Goal: Task Accomplishment & Management: Manage account settings

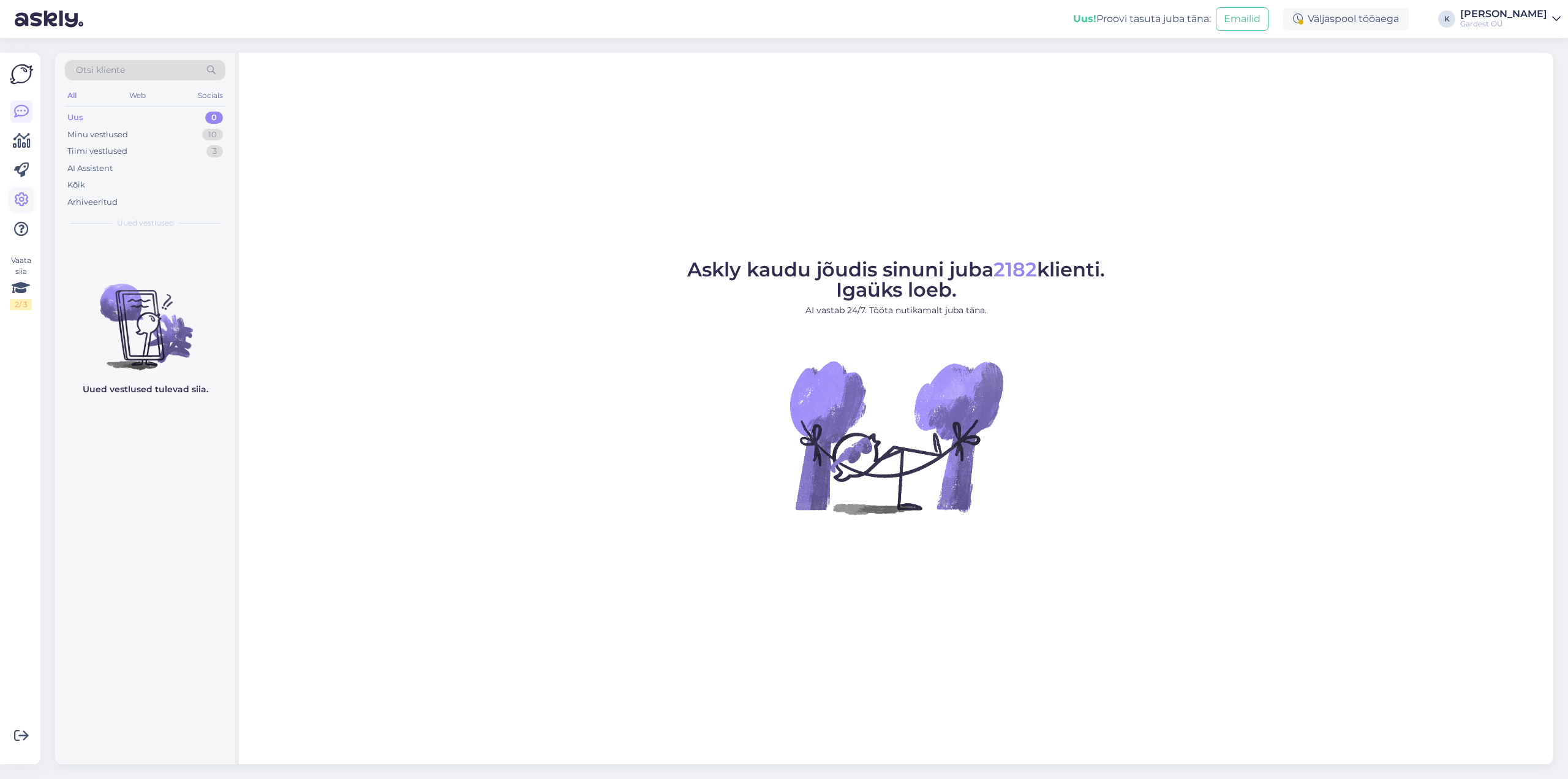
click at [24, 199] on icon at bounding box center [21, 199] width 15 height 15
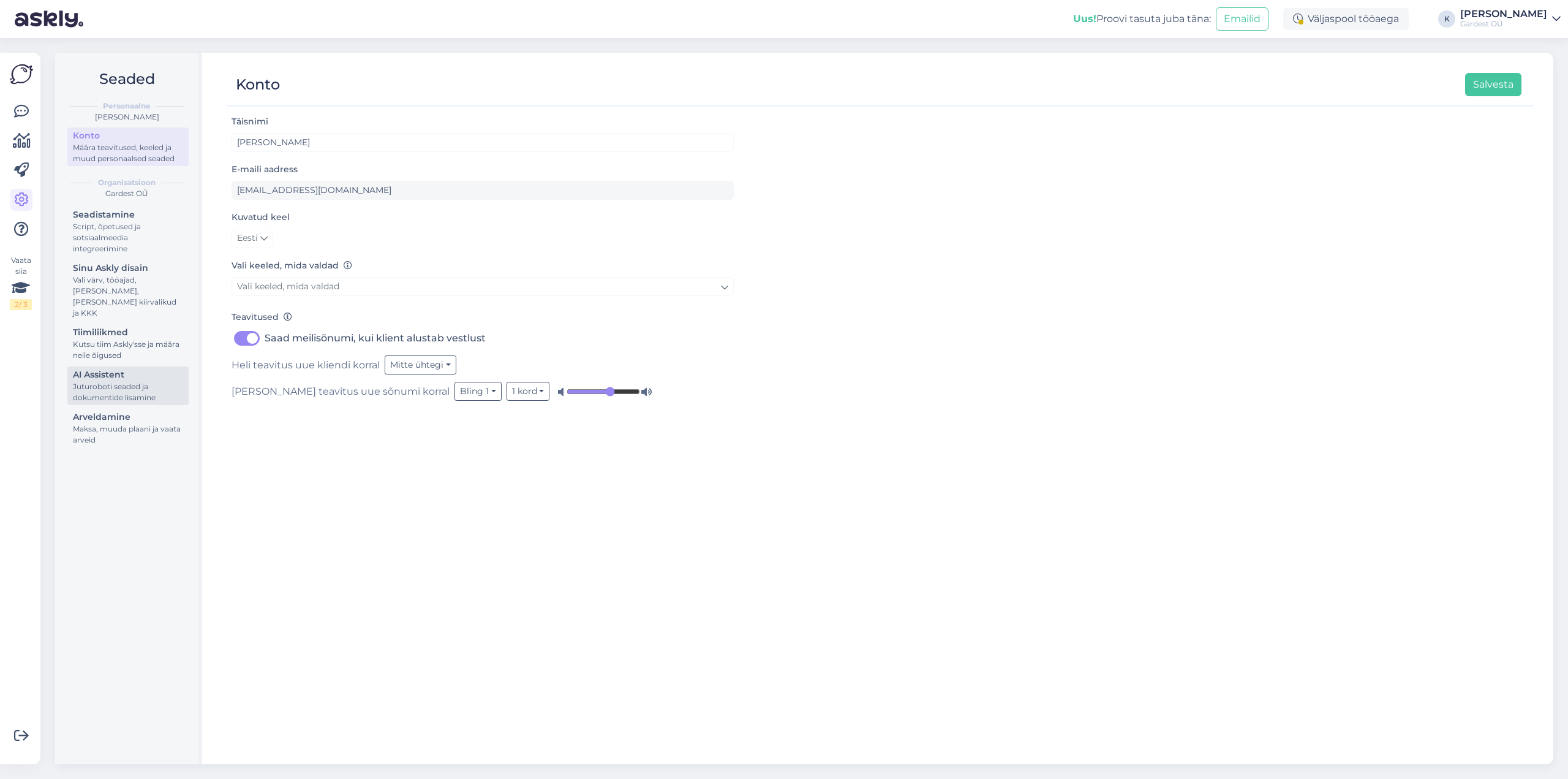
click at [128, 381] on div "Juturoboti seaded ja dokumentide lisamine" at bounding box center [128, 392] width 110 height 22
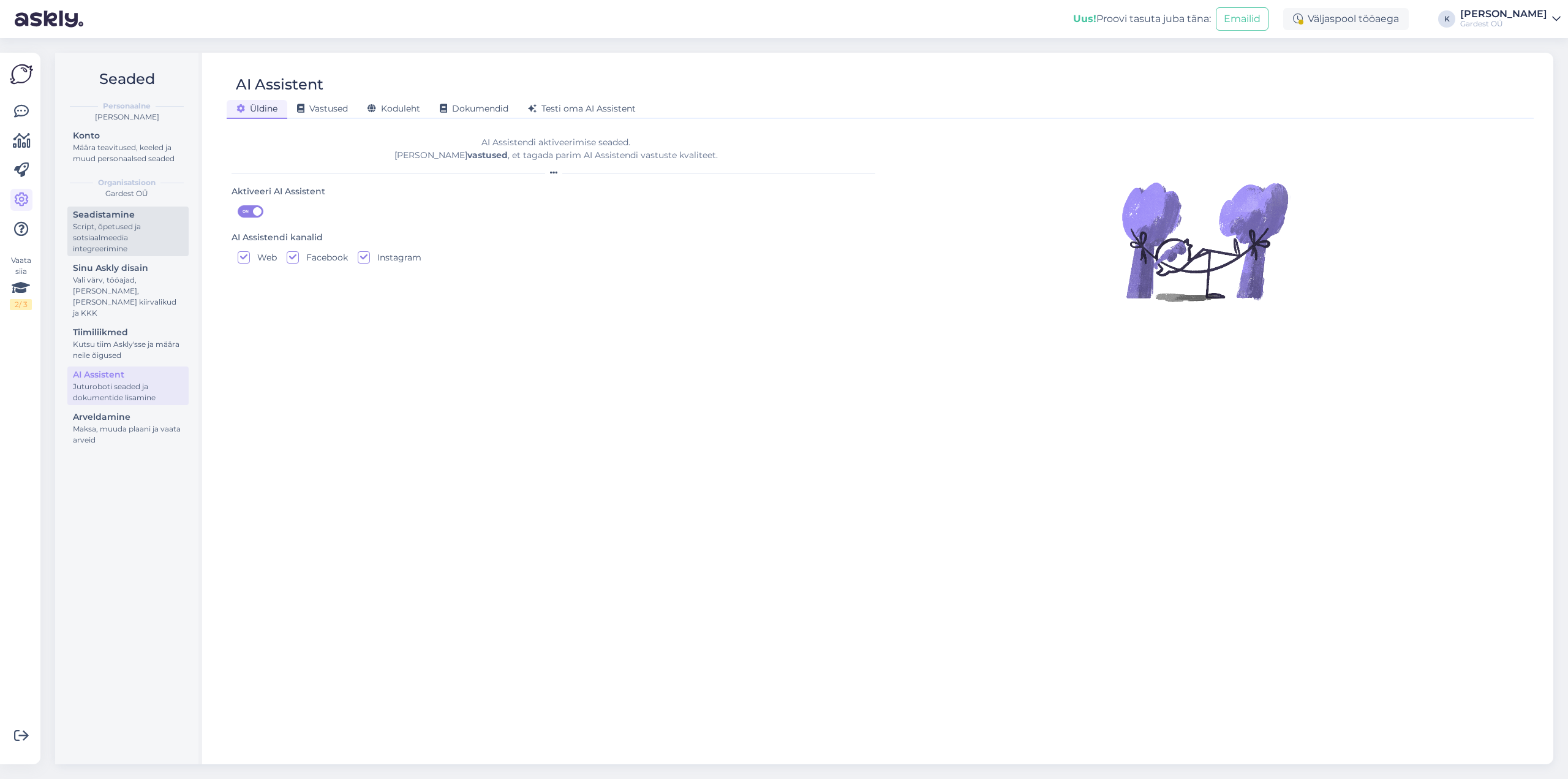
click at [111, 226] on div "Script, õpetused ja sotsiaalmeedia integreerimine" at bounding box center [128, 237] width 110 height 33
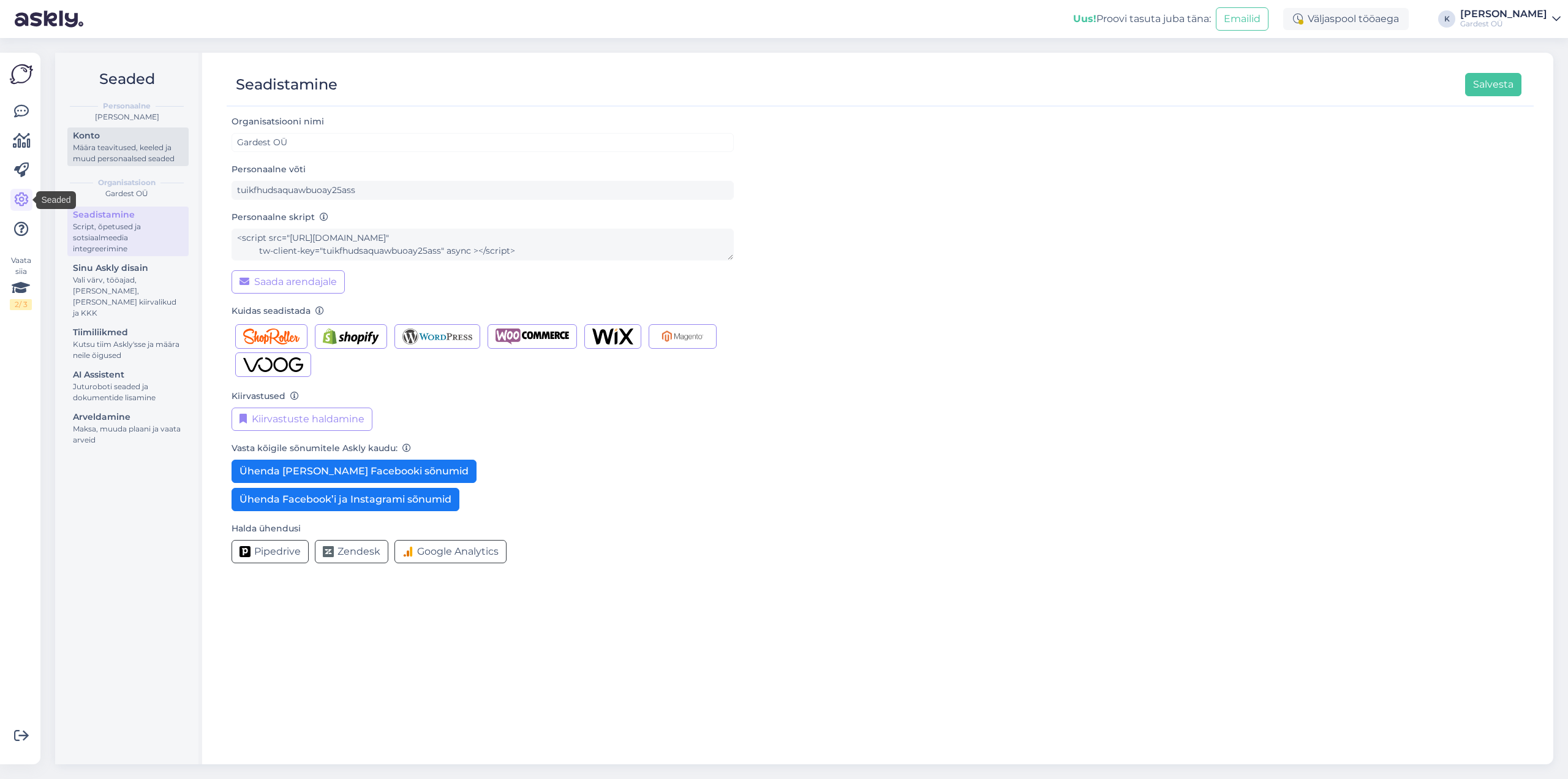
click at [91, 152] on div "Määra teavitused, keeled ja muud personaalsed seaded" at bounding box center [128, 153] width 110 height 22
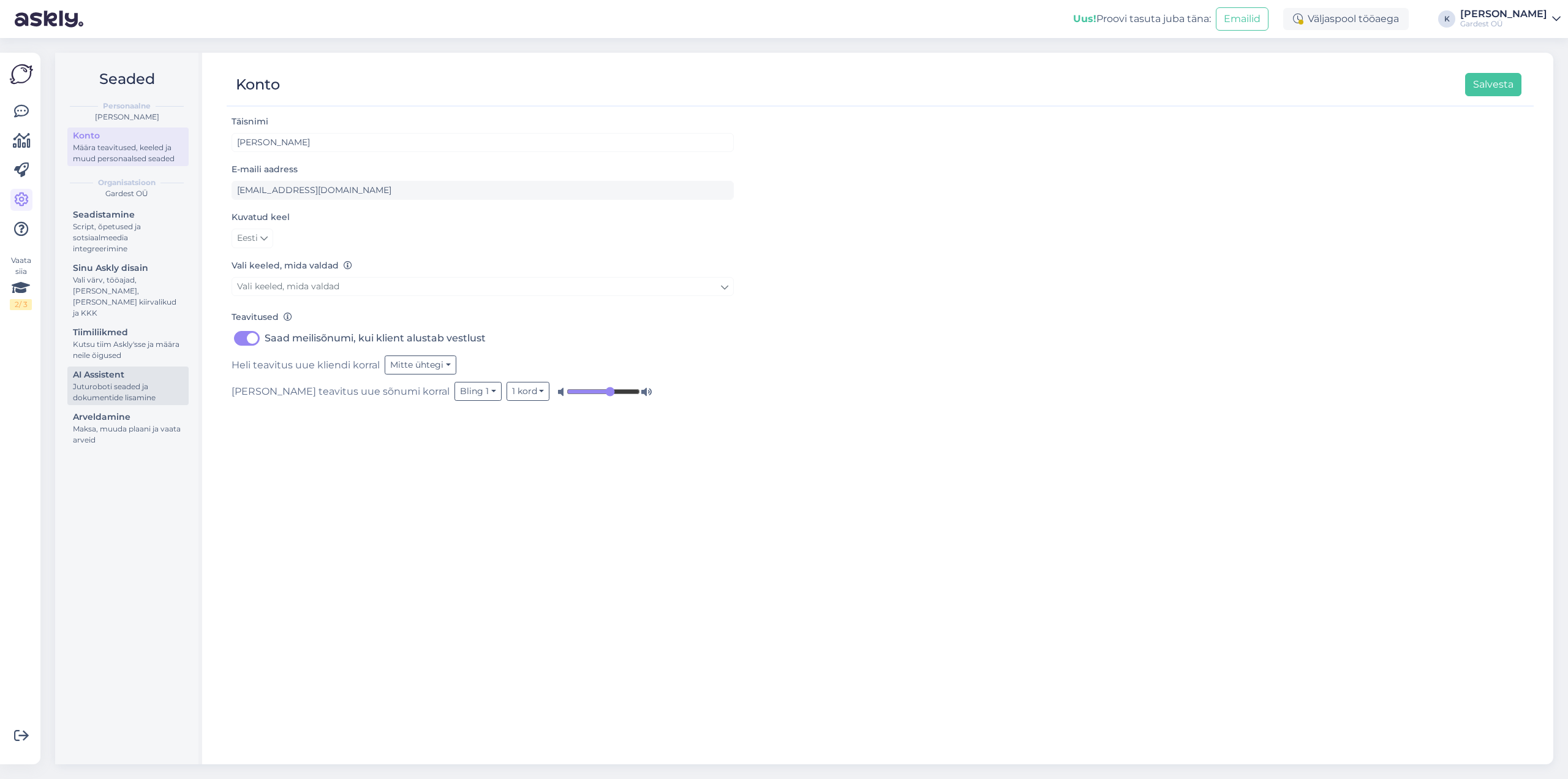
click at [111, 368] on div "AI Assistent" at bounding box center [128, 374] width 110 height 13
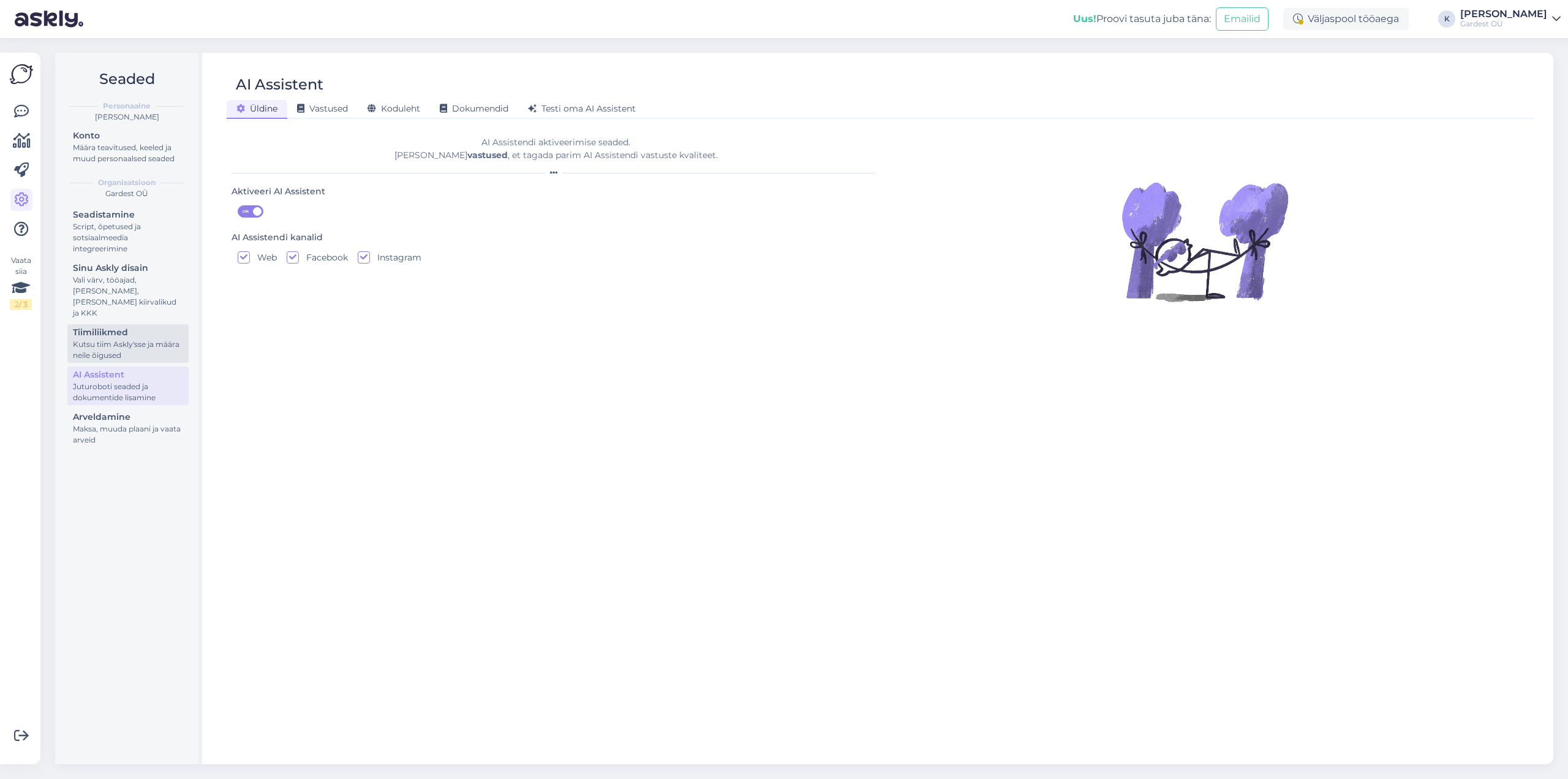
click at [106, 339] on div "Kutsu tiim Askly'sse ja määra neile õigused" at bounding box center [128, 349] width 110 height 22
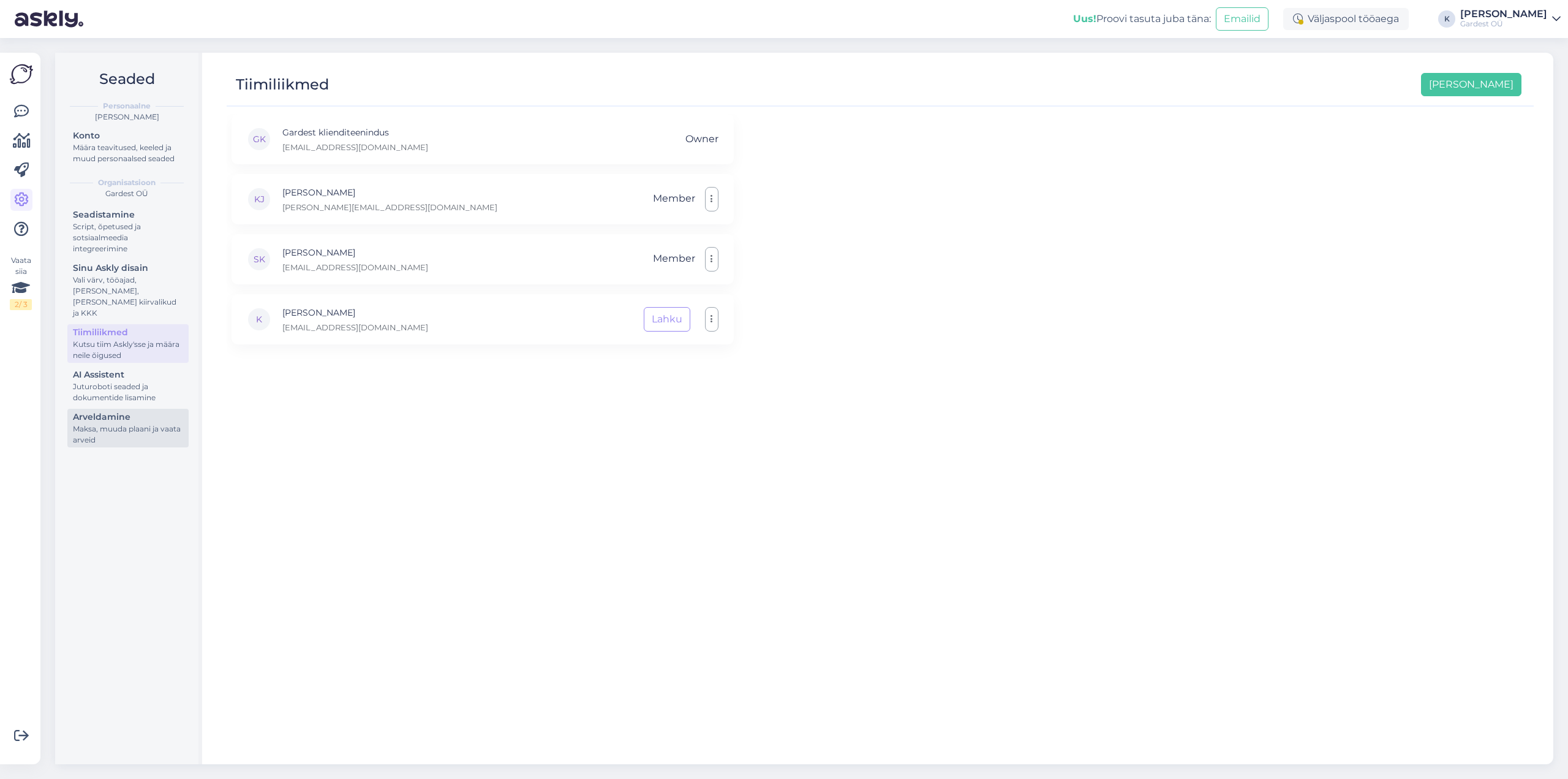
click at [124, 410] on div "Arveldamine" at bounding box center [128, 417] width 110 height 13
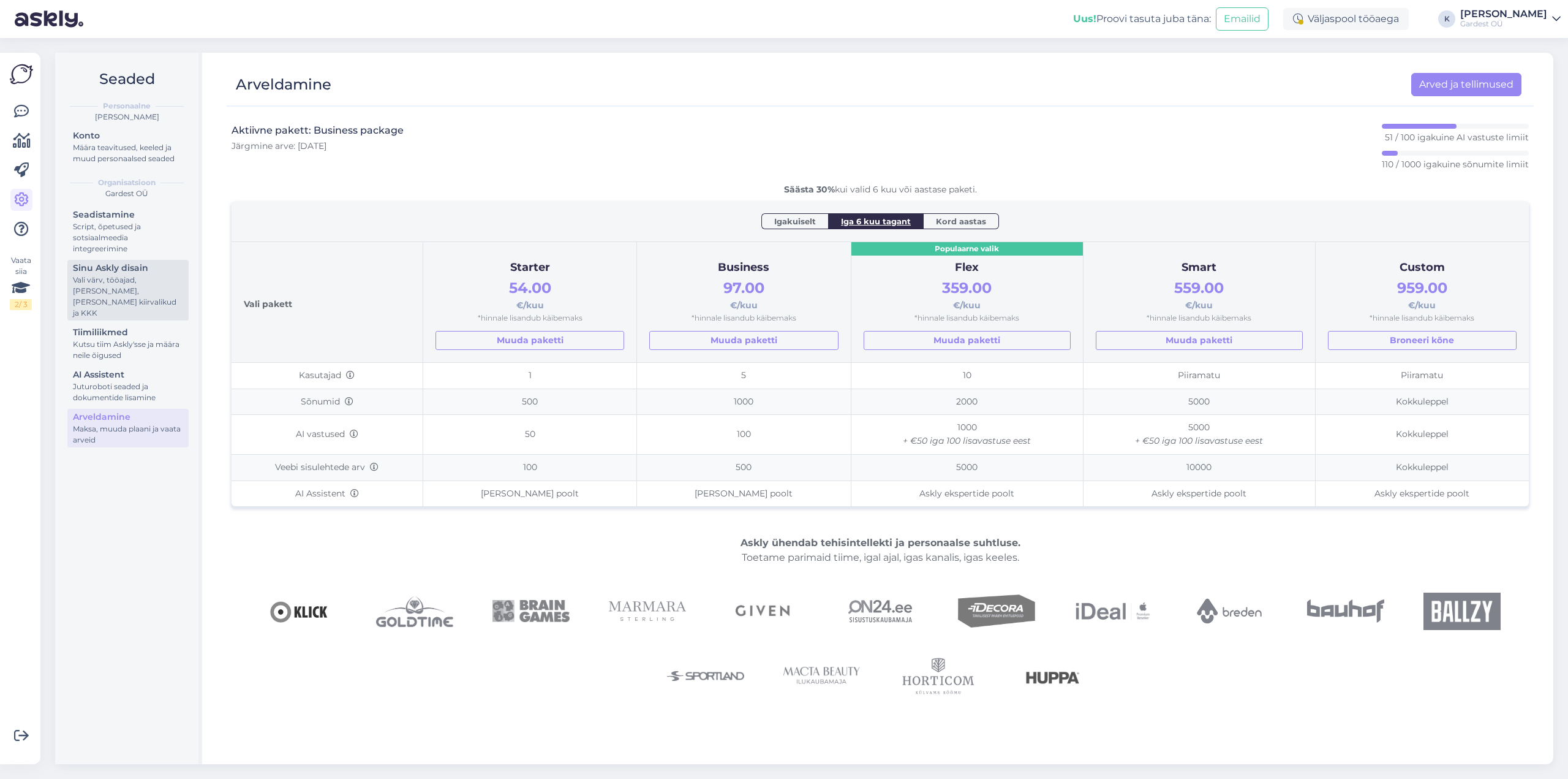
click at [120, 286] on div "Vali värv, tööajad, lisa meilivorm, kõne kiirvalikud ja KKK" at bounding box center [128, 297] width 110 height 44
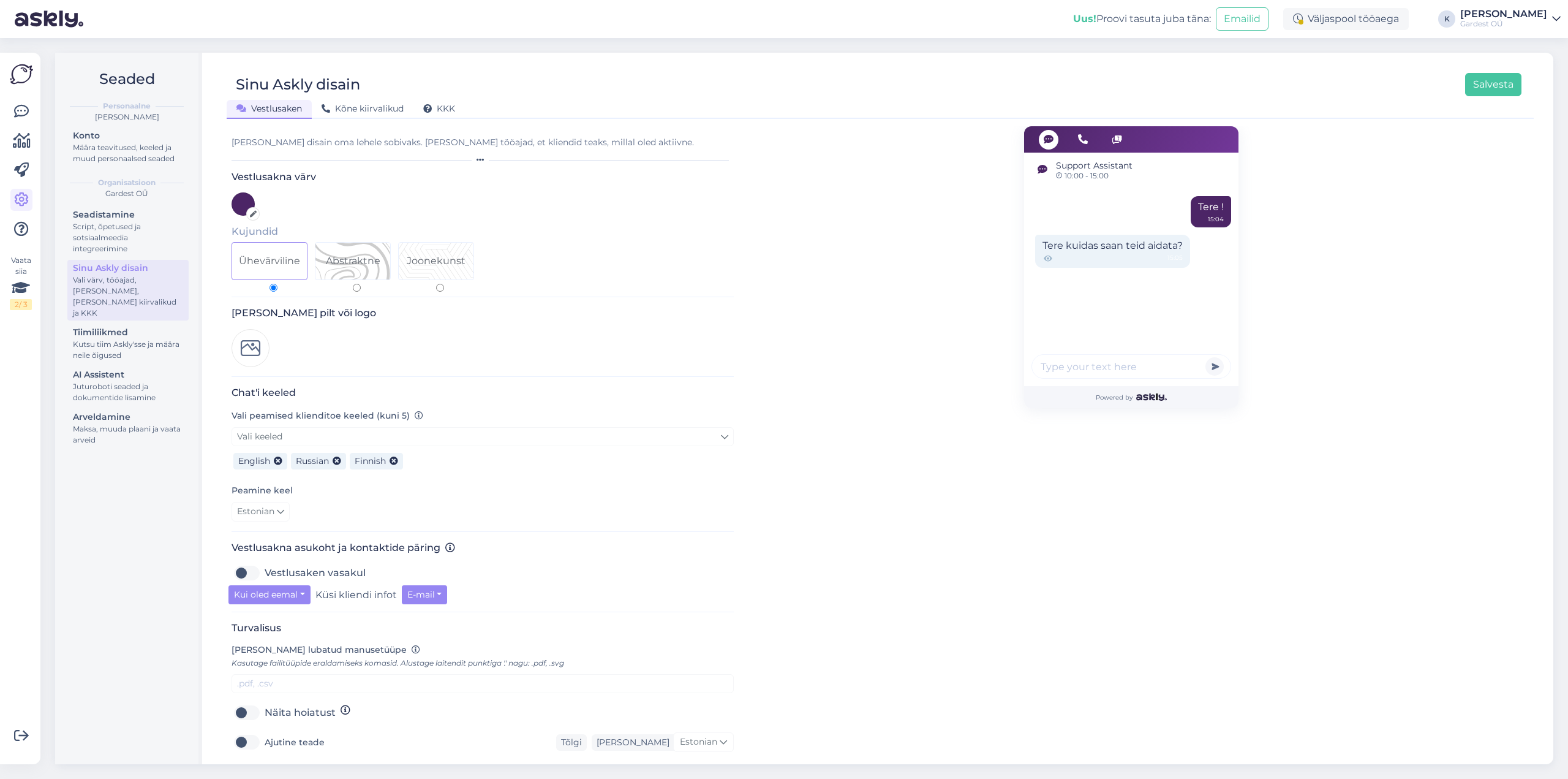
scroll to position [269, 0]
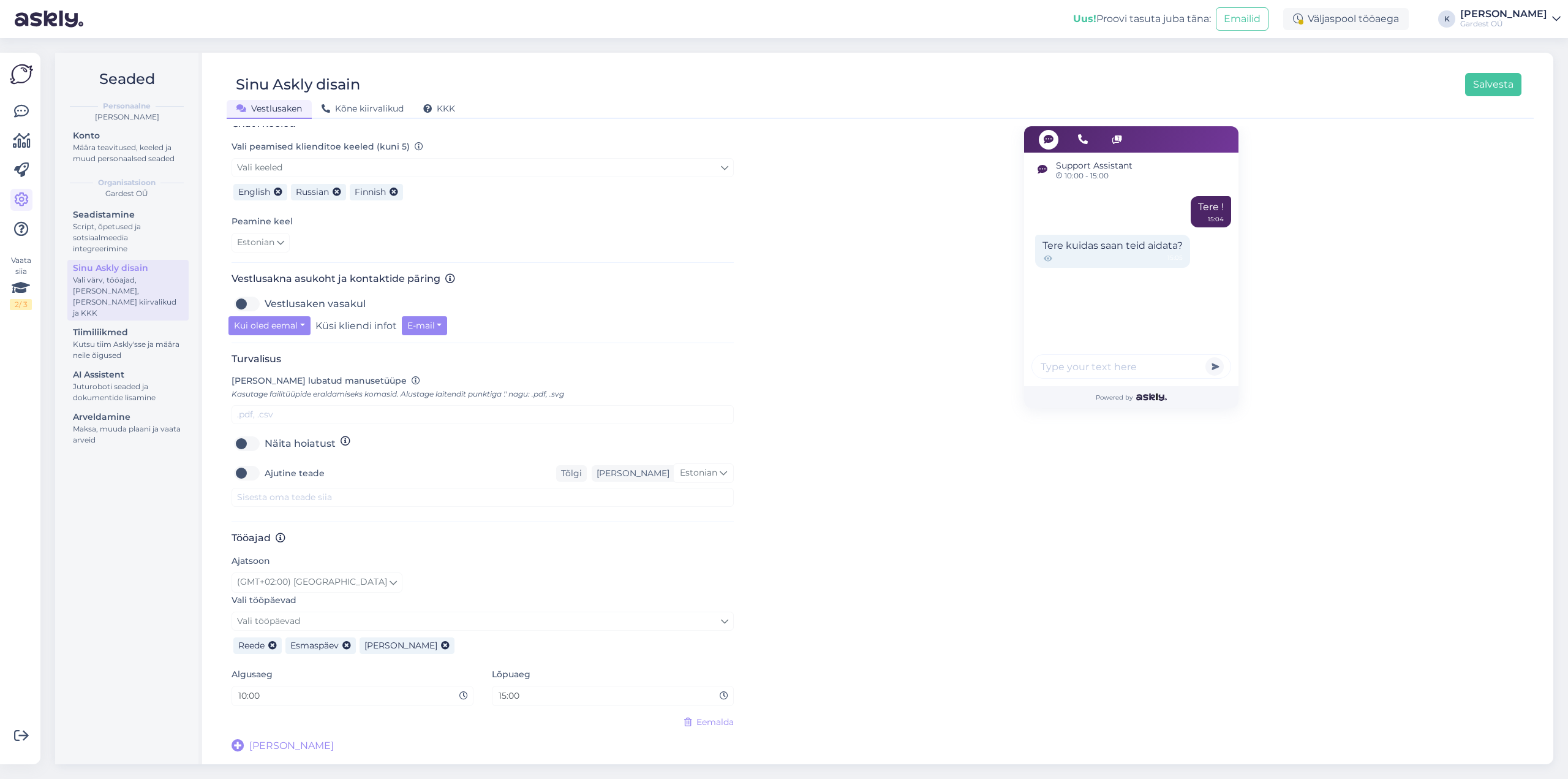
click at [491, 640] on div "Reede Esmaspäev Teisipäev" at bounding box center [482, 644] width 502 height 27
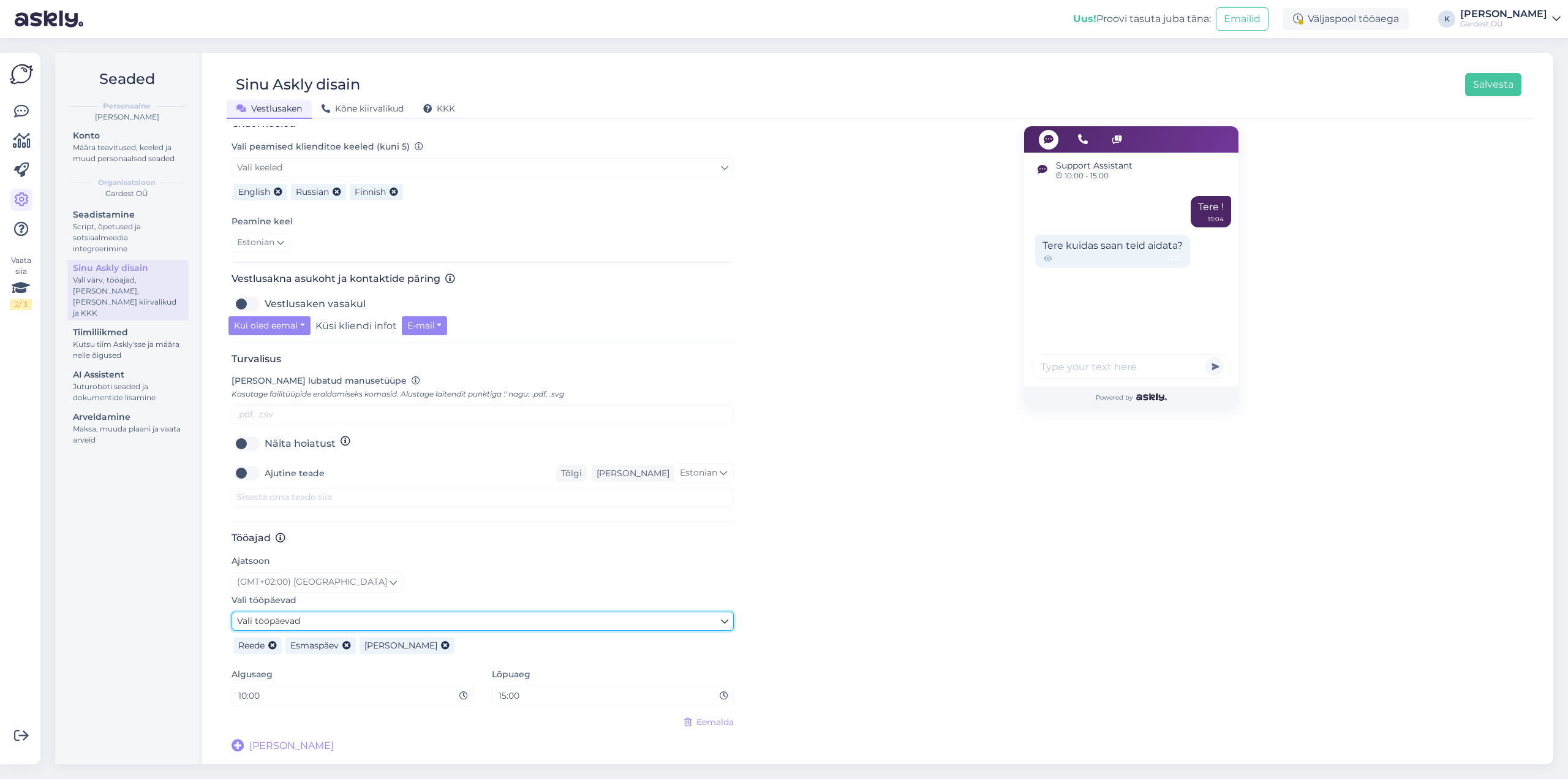
click at [723, 620] on icon at bounding box center [724, 621] width 7 height 14
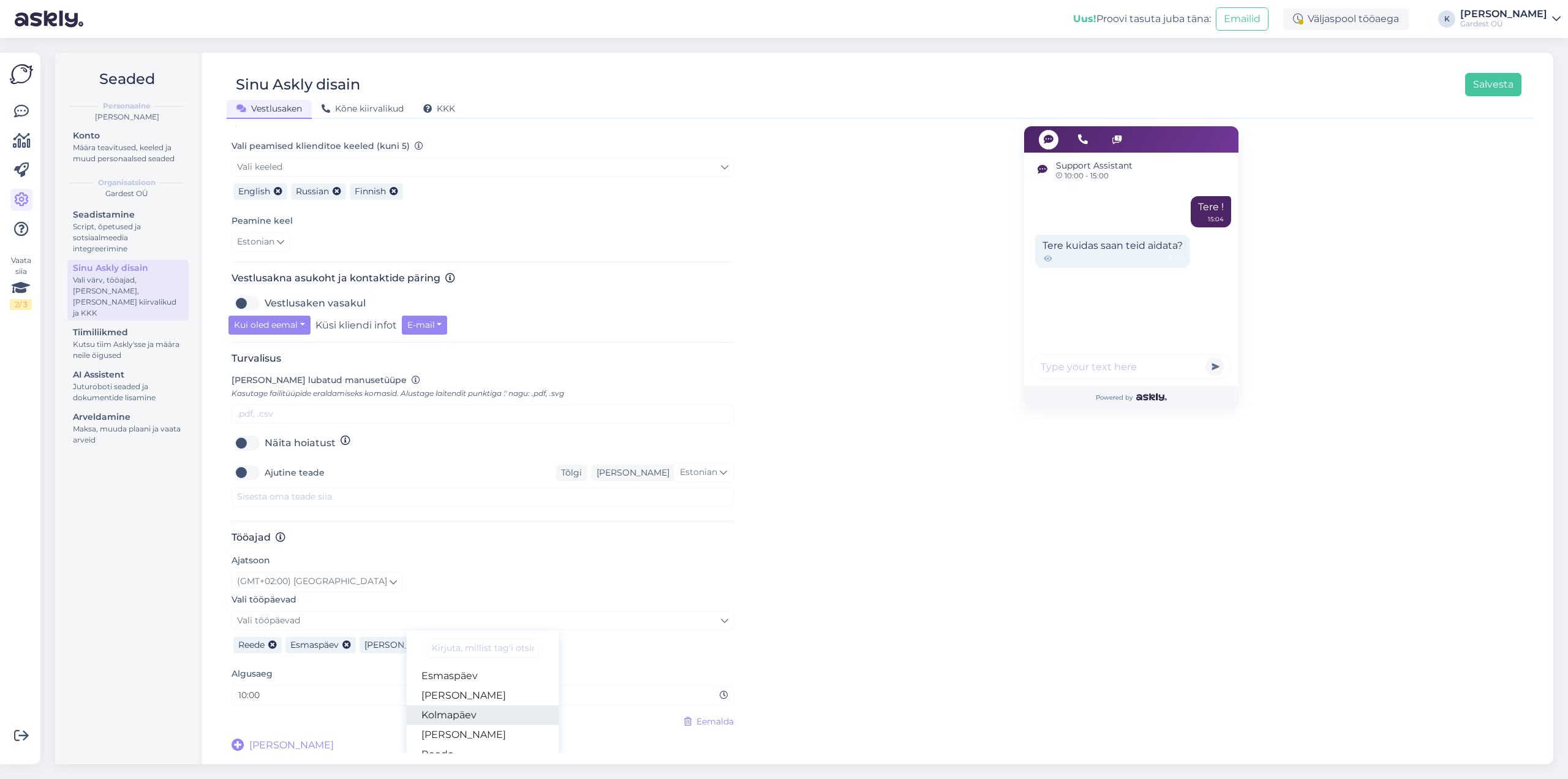
click at [504, 709] on link "Kolmapäev" at bounding box center [482, 715] width 152 height 19
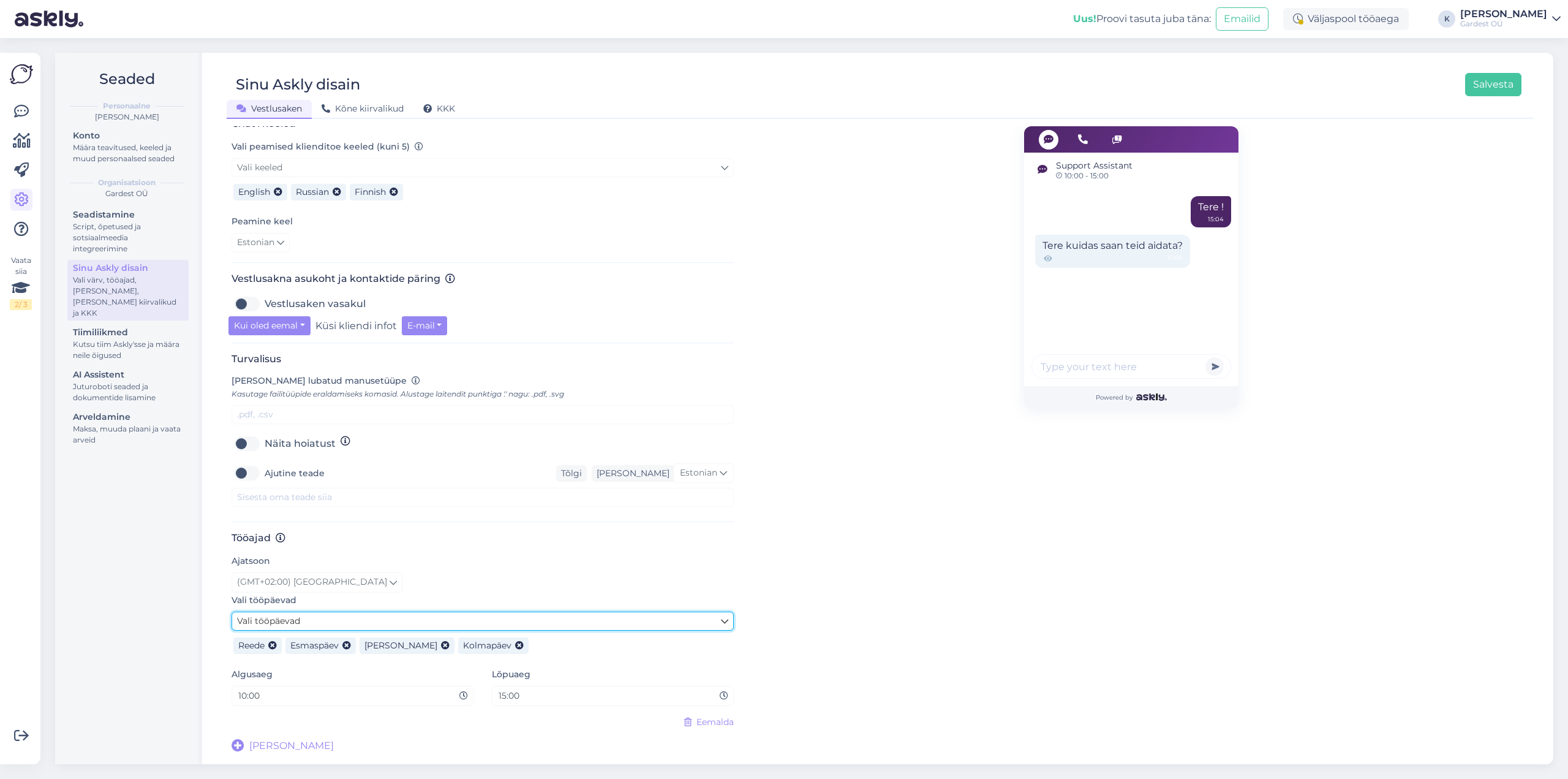
click at [727, 621] on icon at bounding box center [724, 621] width 7 height 14
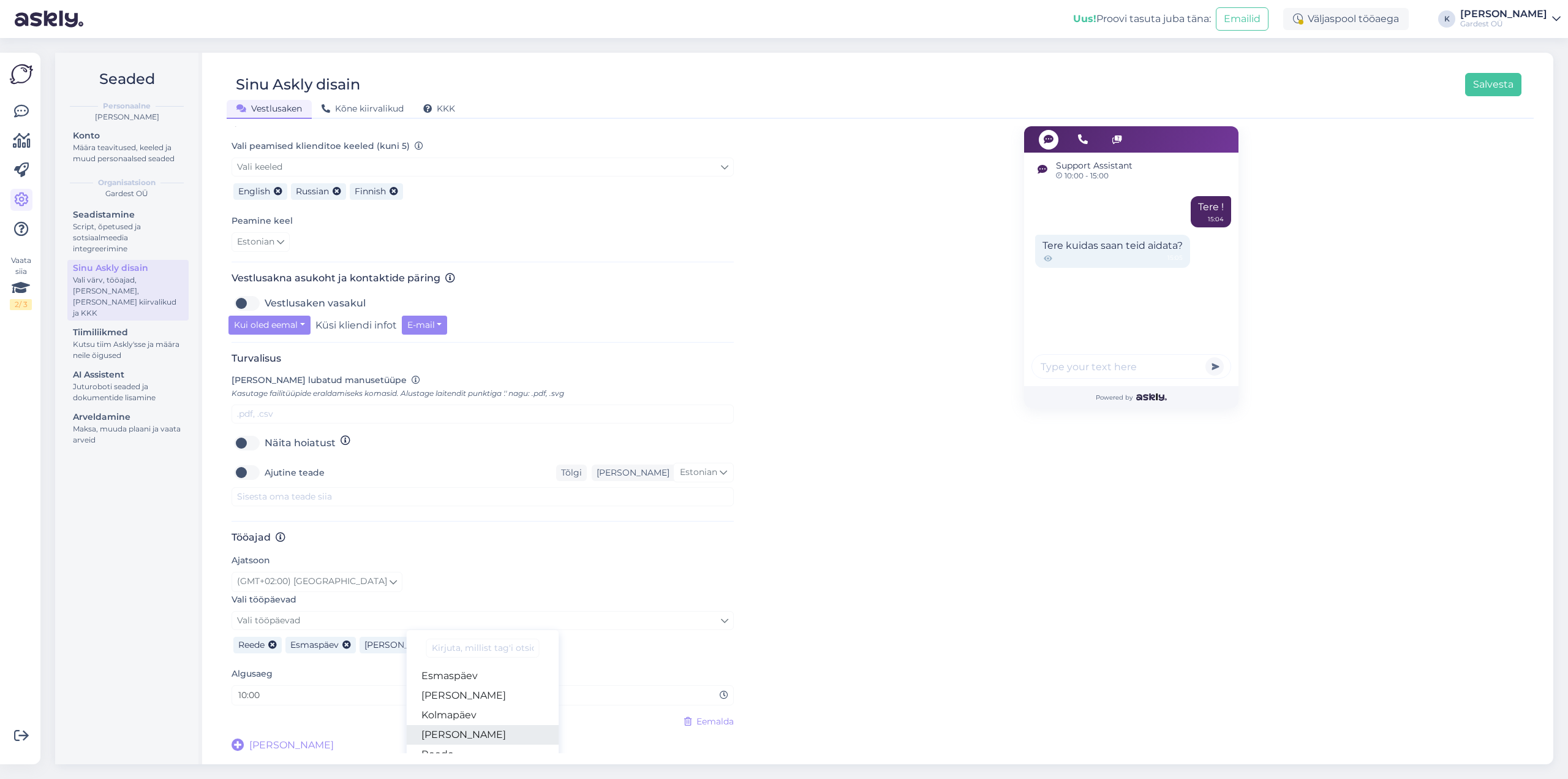
click at [530, 734] on link "Neljapäev" at bounding box center [482, 734] width 152 height 19
click at [986, 633] on div "Support Assistant 10:00 - 15:00 Tere ! 15:04 Tere kuidas saan teid aidata? 15:0…" at bounding box center [1131, 304] width 795 height 895
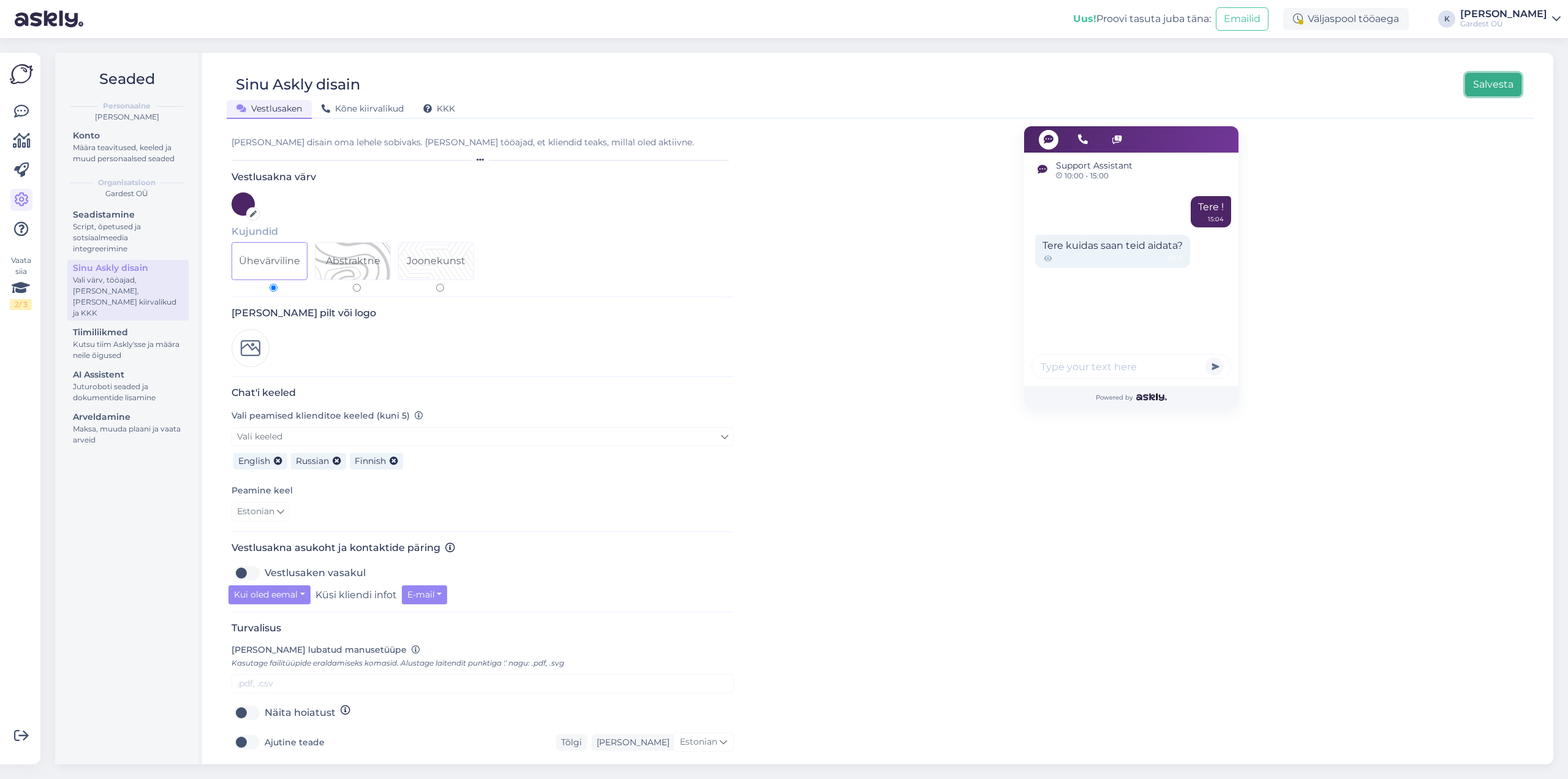
click at [1508, 84] on button "Salvesta" at bounding box center [1493, 84] width 56 height 24
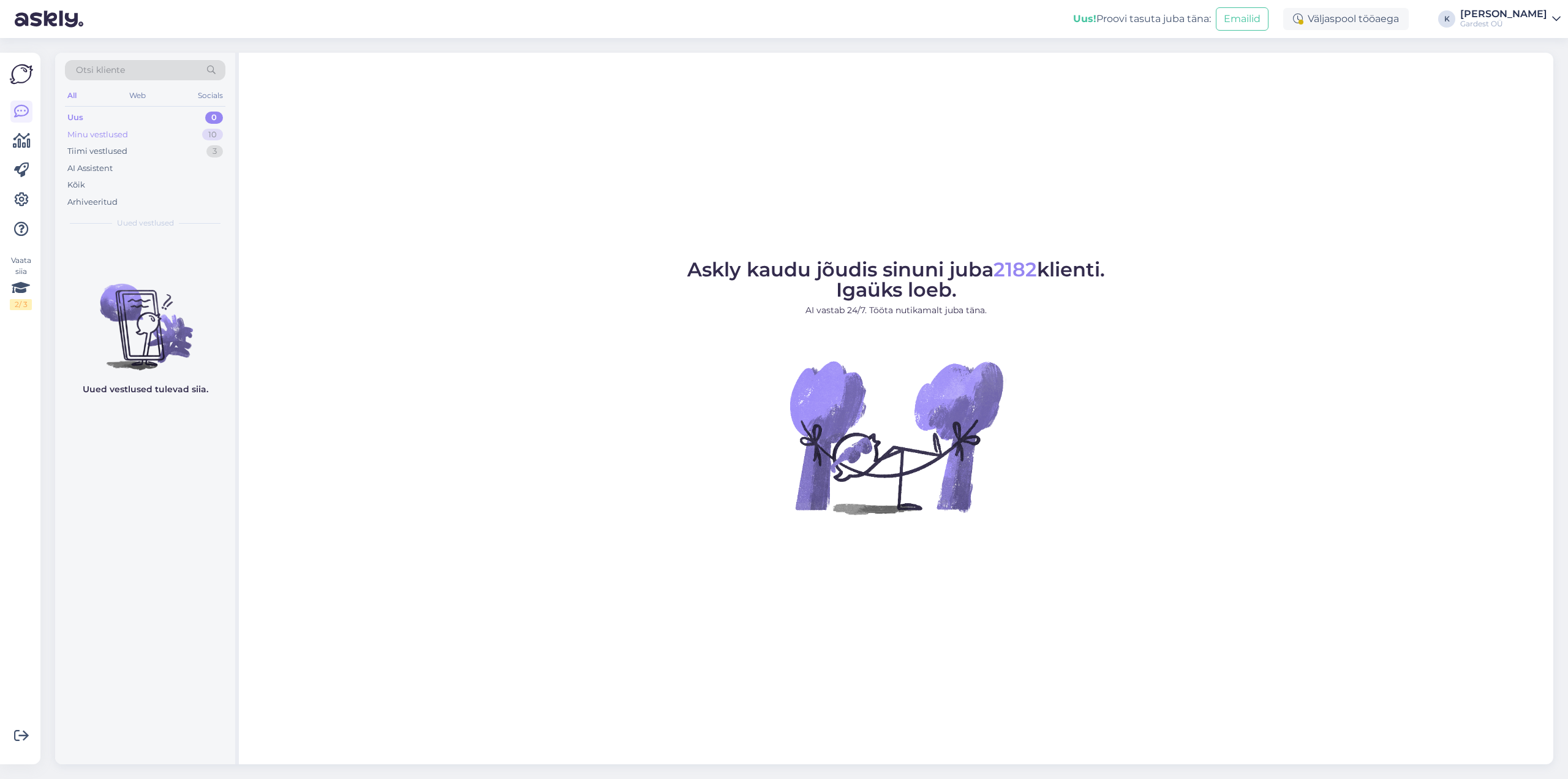
click at [107, 135] on div "Minu vestlused" at bounding box center [97, 134] width 61 height 12
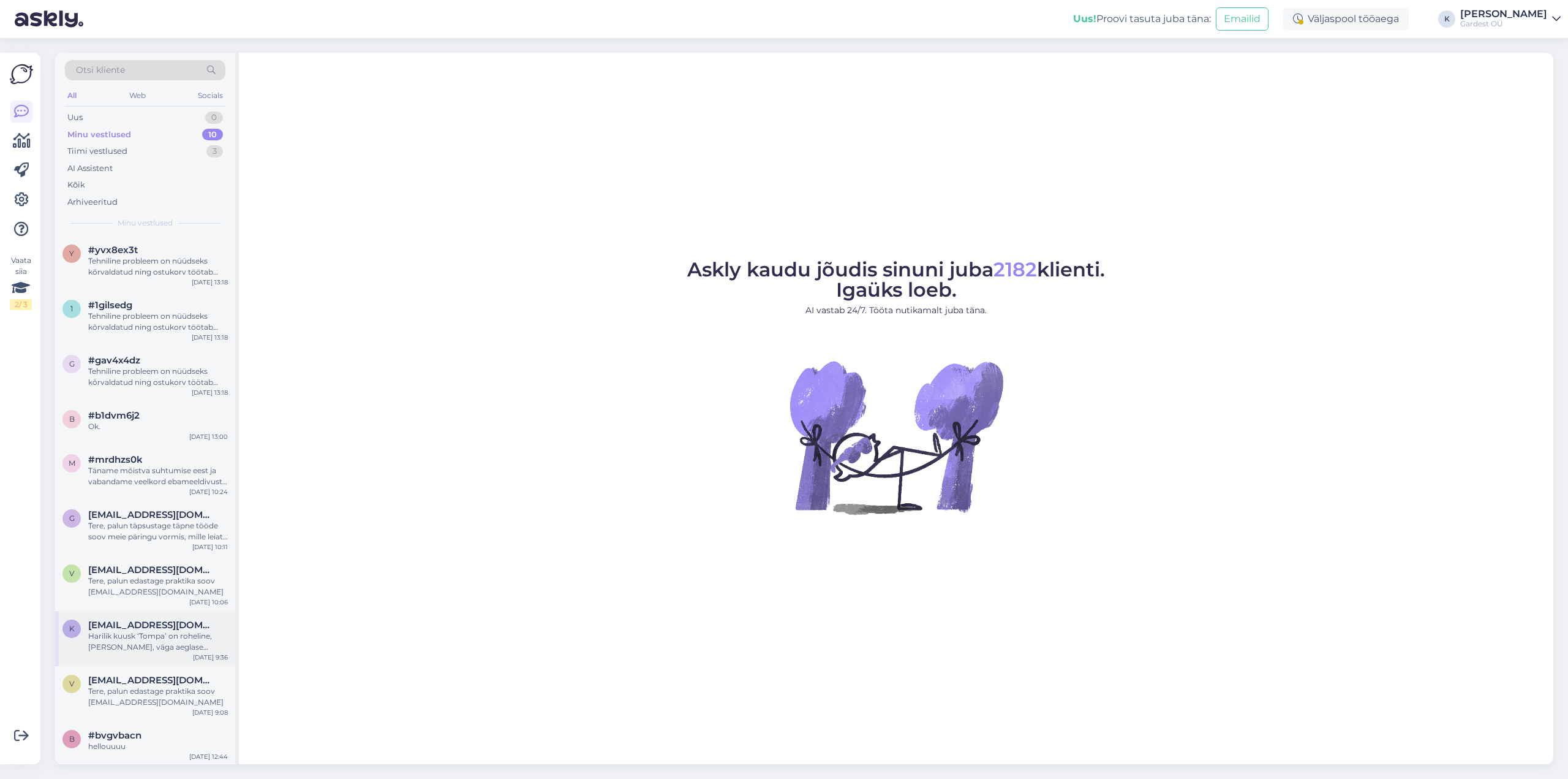
scroll to position [1, 0]
click at [164, 689] on div "Tere, palun edastage praktika soov [EMAIL_ADDRESS][DOMAIN_NAME]" at bounding box center [157, 695] width 139 height 22
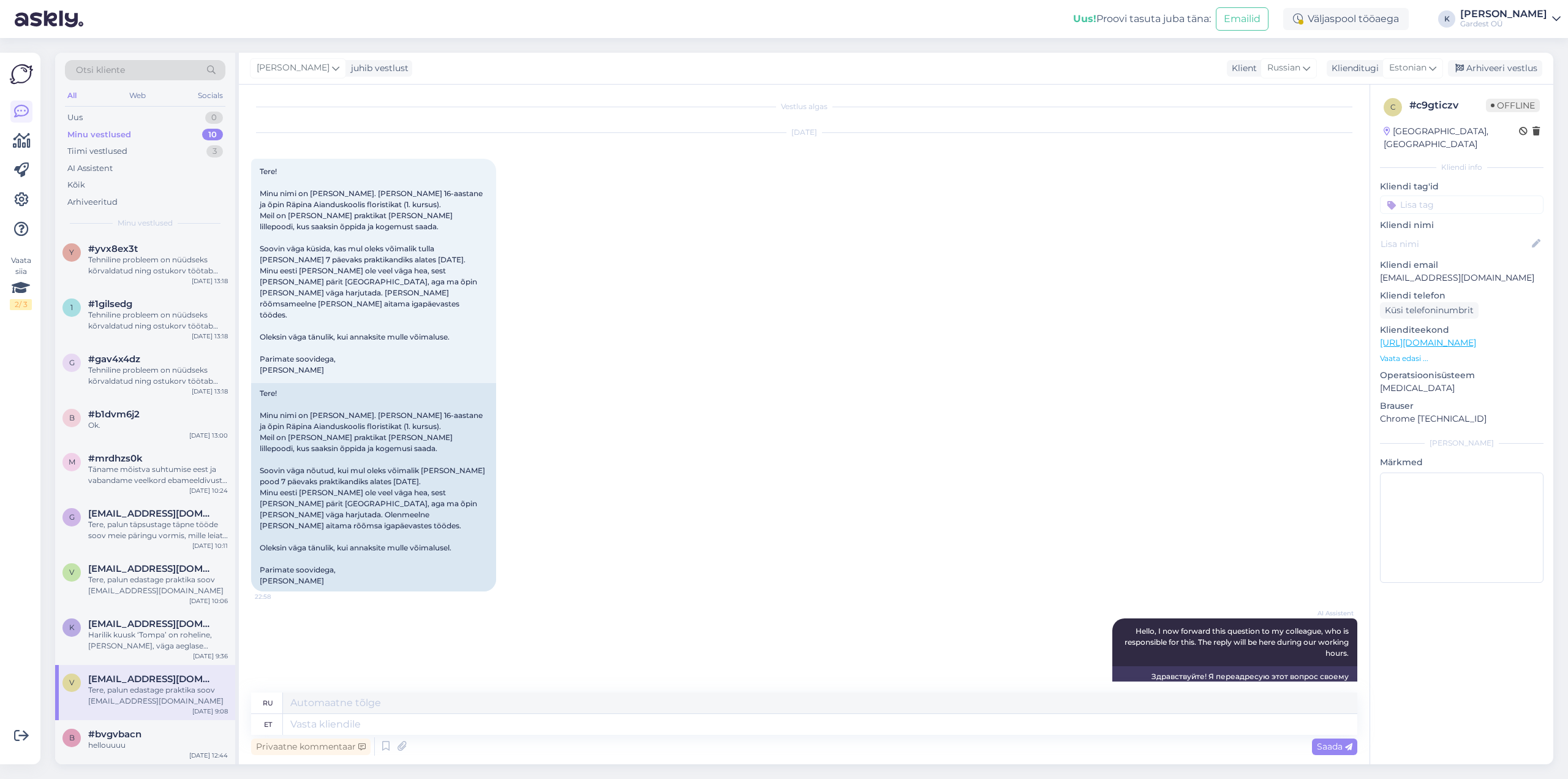
scroll to position [0, 0]
drag, startPoint x: 311, startPoint y: 195, endPoint x: 389, endPoint y: 197, distance: 78.0
click at [389, 197] on span "Tere! Minu nimi on [PERSON_NAME]. [PERSON_NAME] 16-aastane ja õpin Räpina Aiand…" at bounding box center [372, 273] width 225 height 208
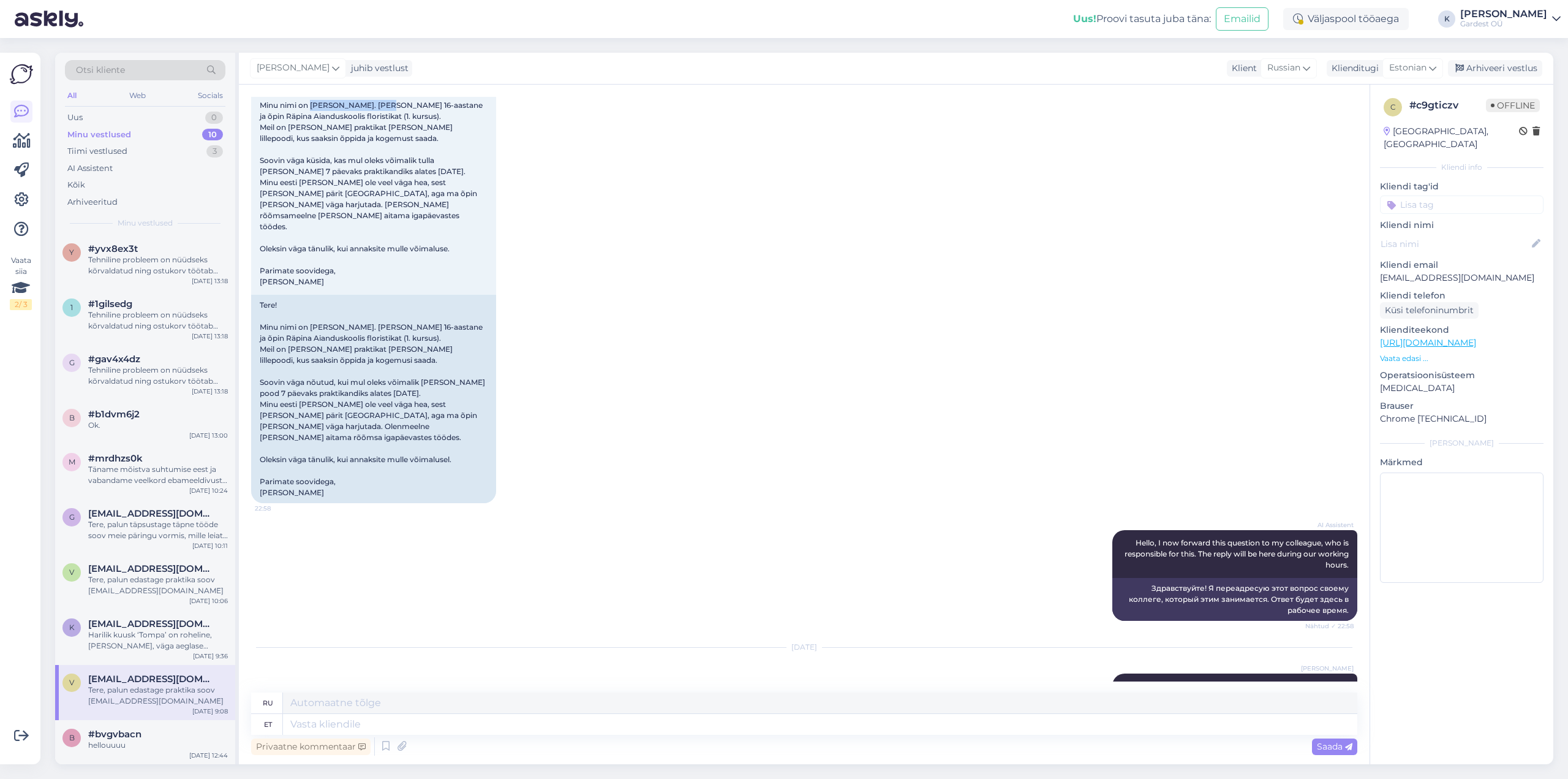
scroll to position [121, 0]
